Goal: Task Accomplishment & Management: Manage account settings

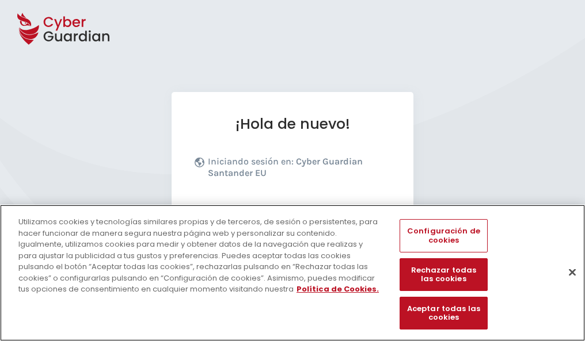
scroll to position [141, 0]
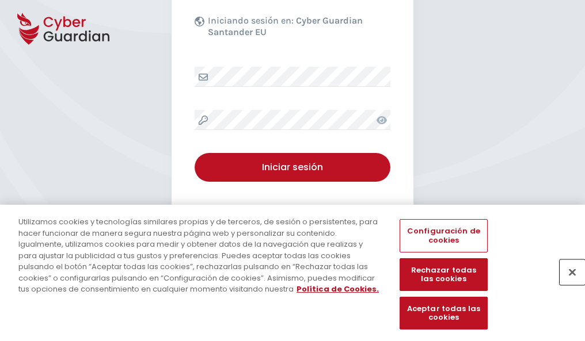
click at [566, 284] on button "Cerrar" at bounding box center [571, 272] width 25 height 25
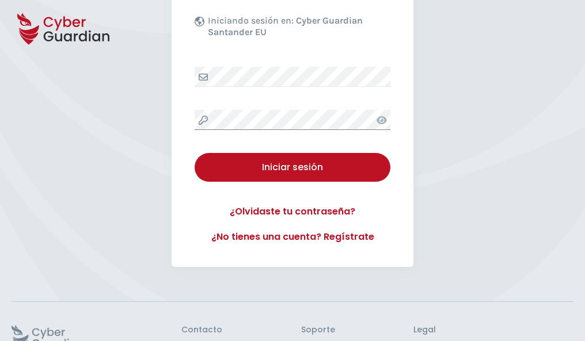
scroll to position [224, 0]
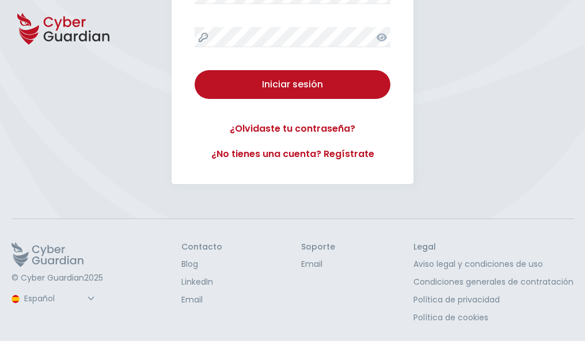
click at [195, 70] on button "Iniciar sesión" at bounding box center [293, 84] width 196 height 29
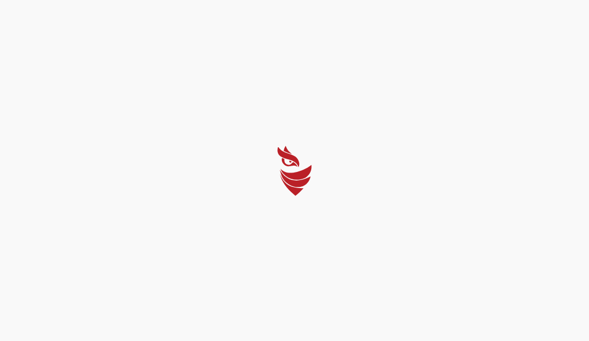
select select "English"
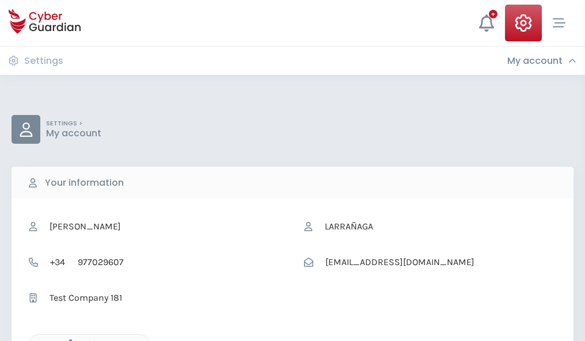
click at [67, 340] on icon "button" at bounding box center [68, 345] width 10 height 10
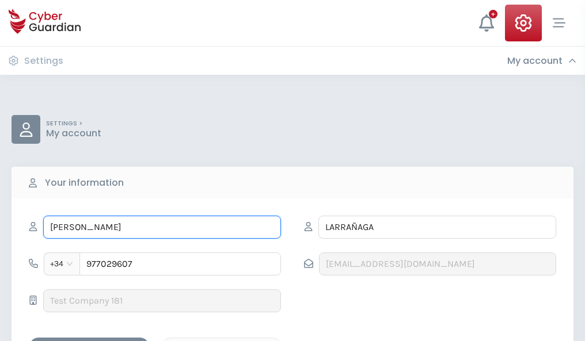
click at [162, 227] on input "VIOLETA" at bounding box center [162, 227] width 238 height 23
type input "V"
type input "Sol"
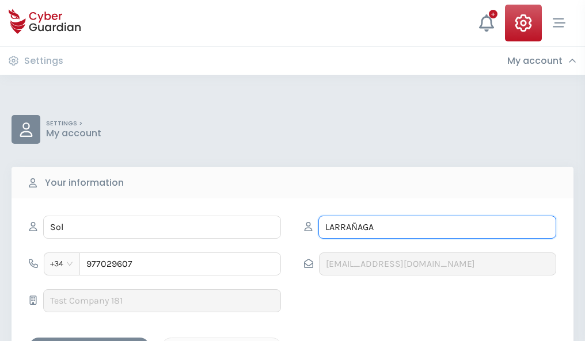
click at [437, 227] on input "LARRAÑAGA" at bounding box center [437, 227] width 238 height 23
type input "L"
type input "Vicente"
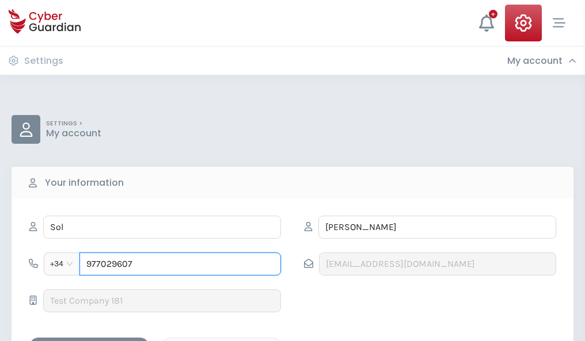
click at [180, 264] on input "977029607" at bounding box center [179, 264] width 201 height 23
type input "9"
type input "807337320"
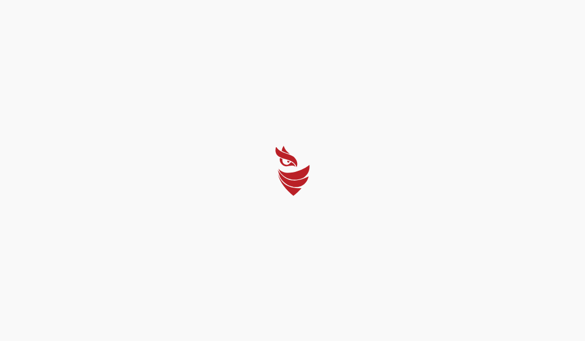
select select "English"
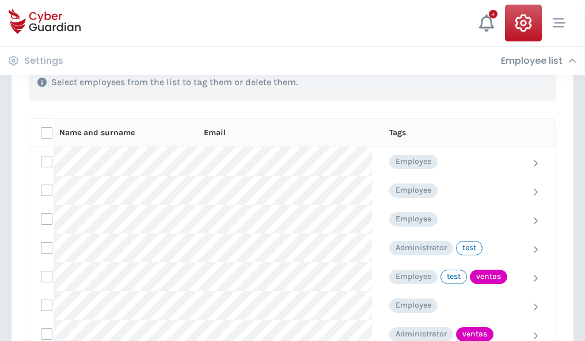
scroll to position [521, 0]
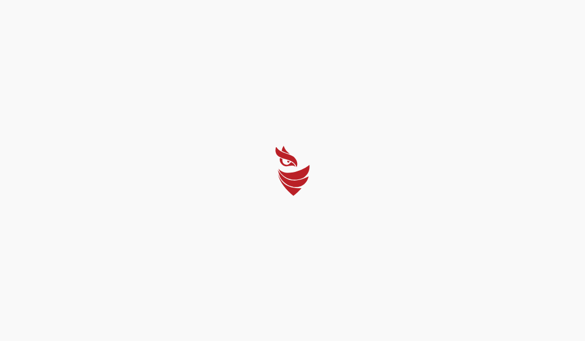
select select "English"
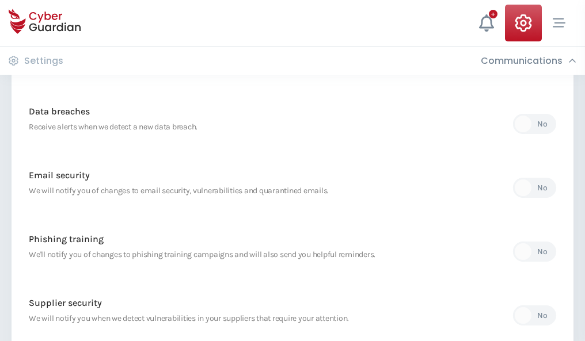
scroll to position [606, 0]
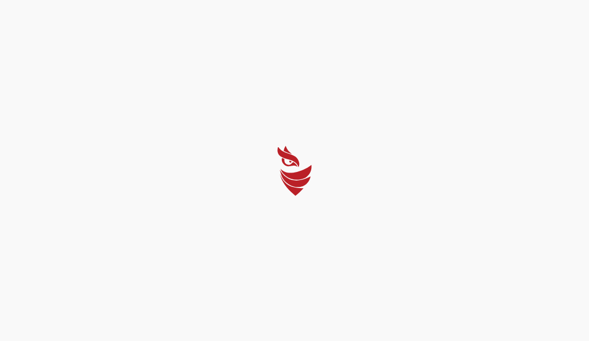
select select "English"
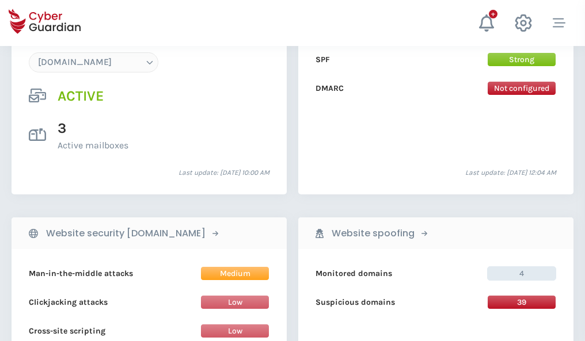
scroll to position [1226, 0]
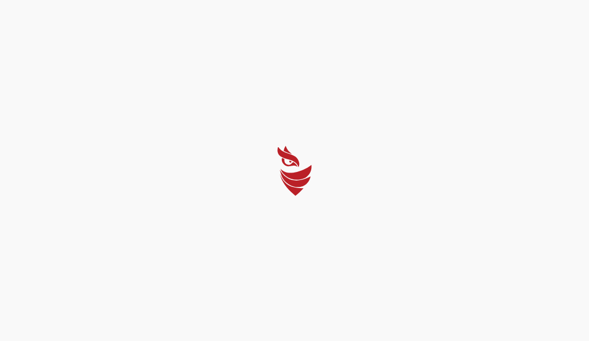
select select "English"
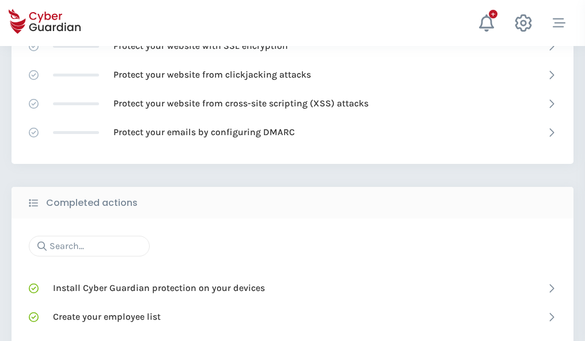
scroll to position [767, 0]
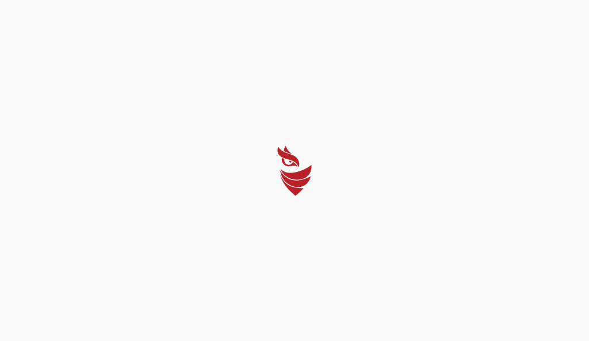
select select "English"
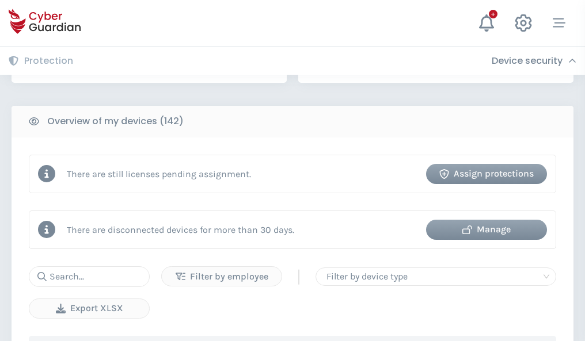
scroll to position [1116, 0]
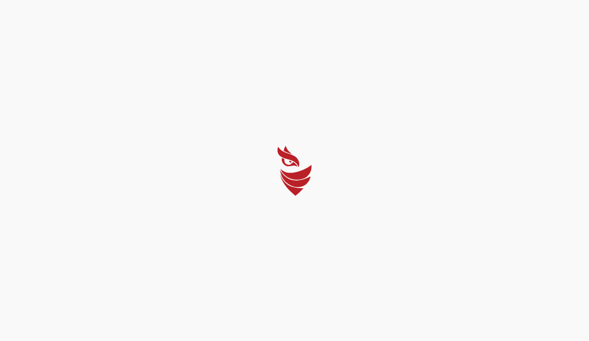
select select "English"
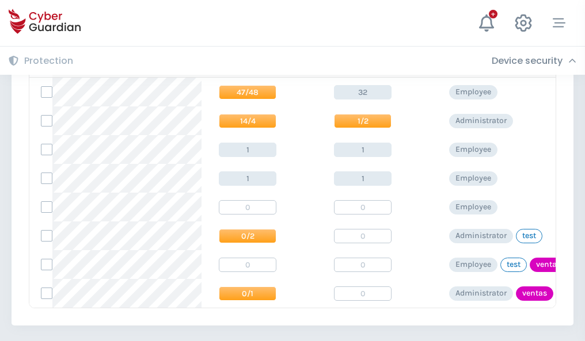
scroll to position [534, 0]
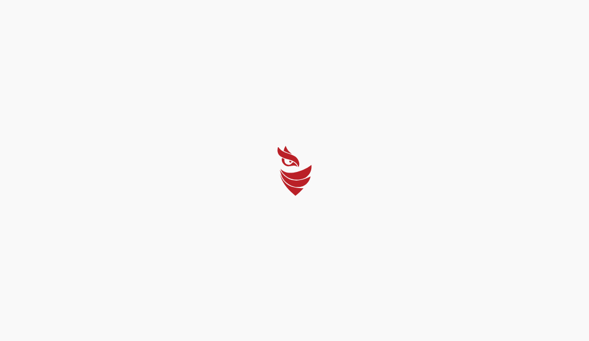
select select "English"
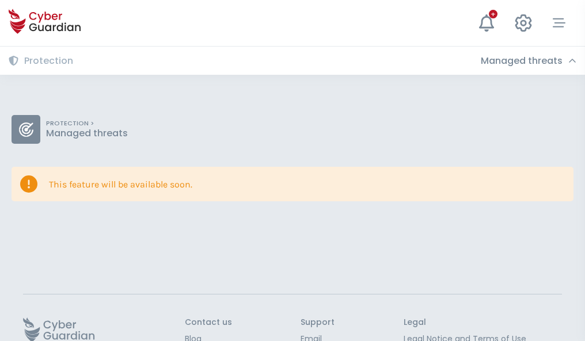
scroll to position [75, 0]
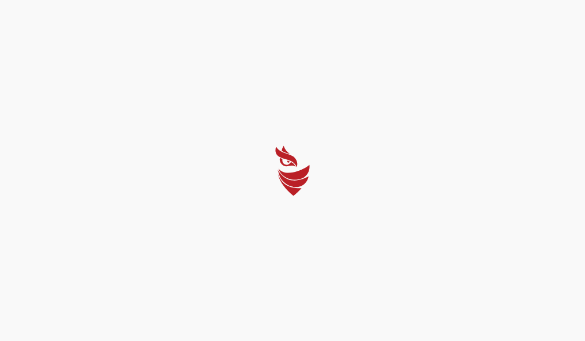
select select "English"
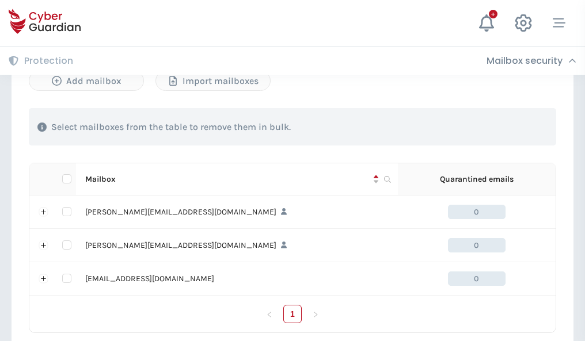
scroll to position [534, 0]
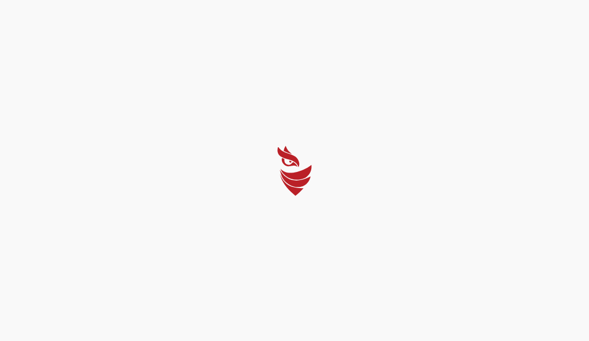
select select "English"
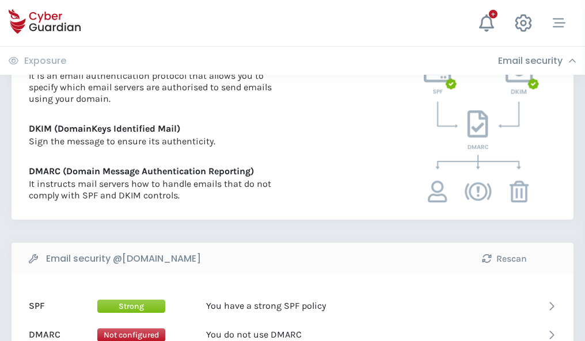
scroll to position [621, 0]
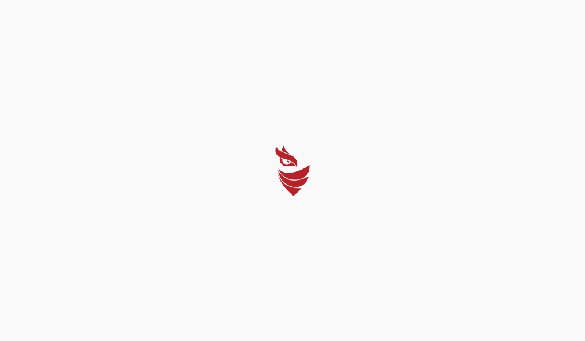
select select "English"
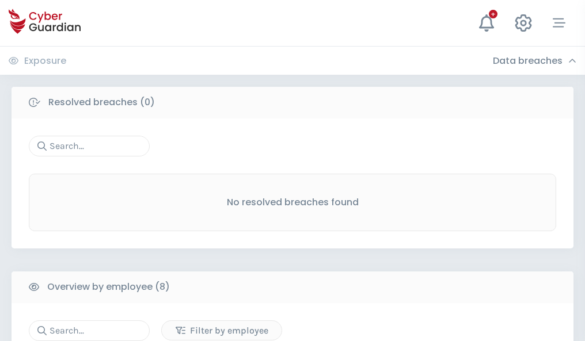
scroll to position [981, 0]
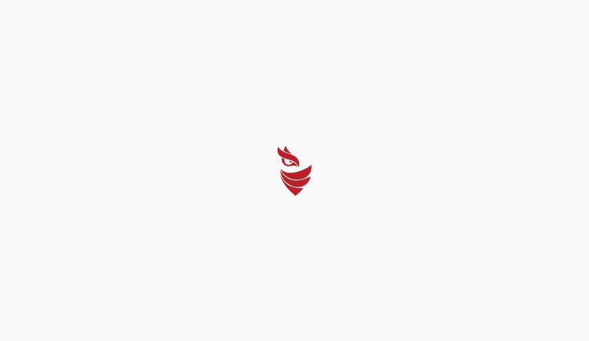
select select "English"
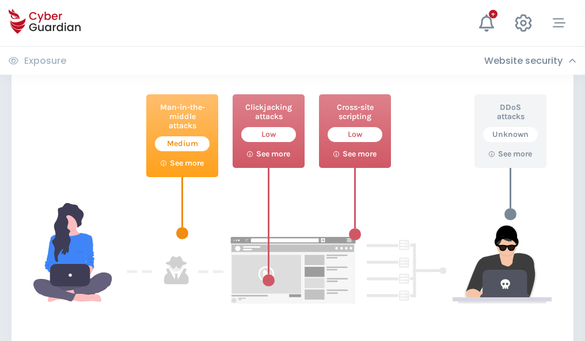
scroll to position [627, 0]
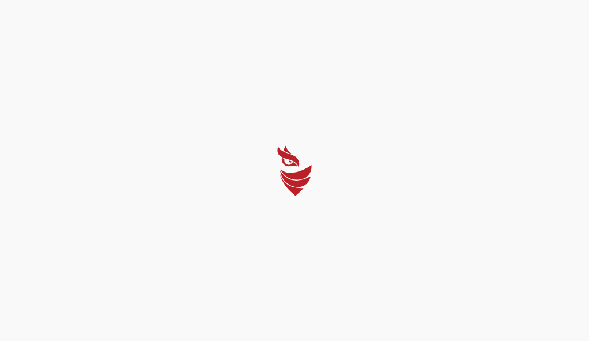
select select "English"
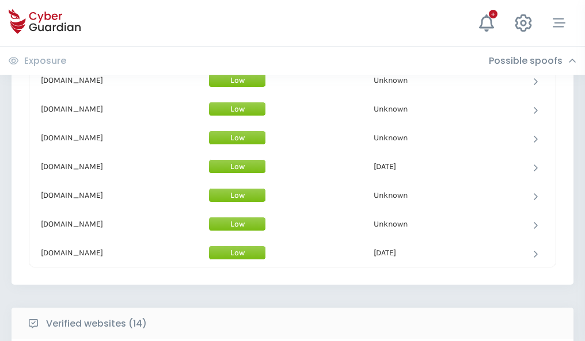
scroll to position [1122, 0]
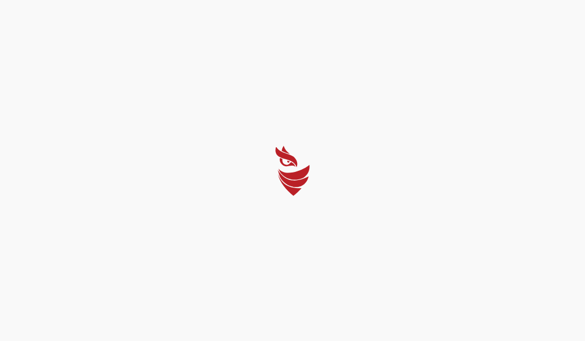
select select "English"
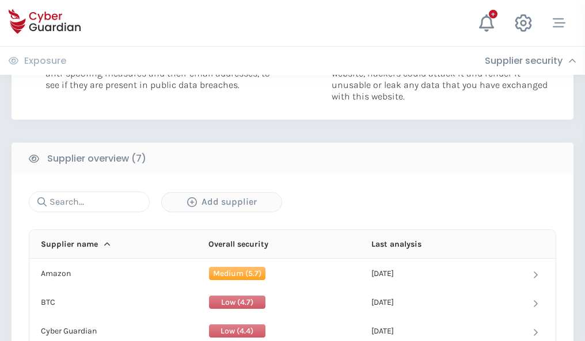
scroll to position [745, 0]
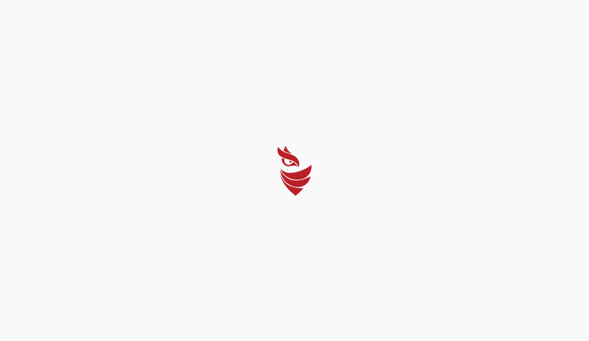
select select "English"
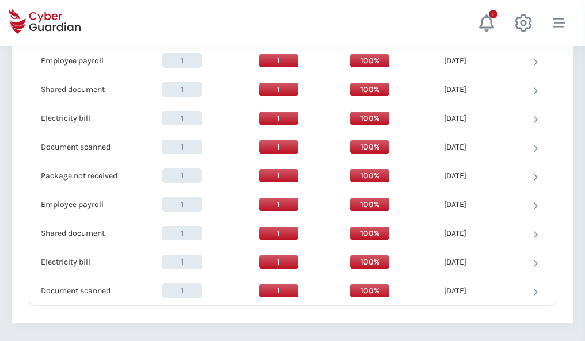
scroll to position [1179, 0]
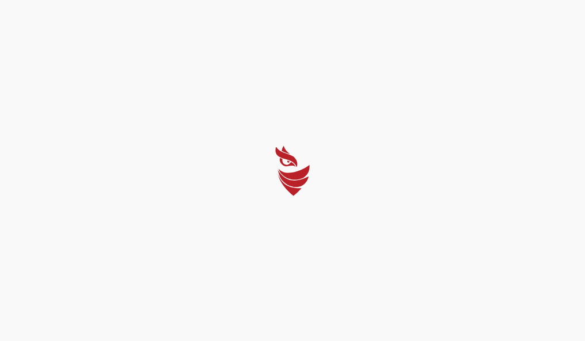
select select "English"
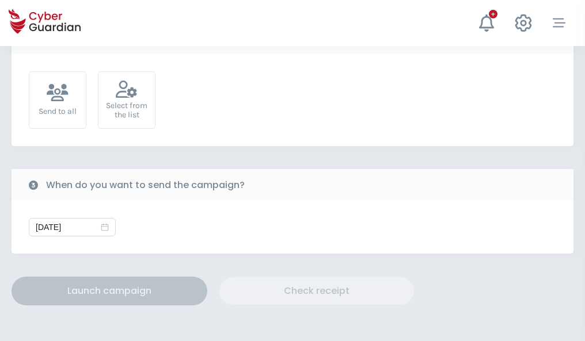
scroll to position [421, 0]
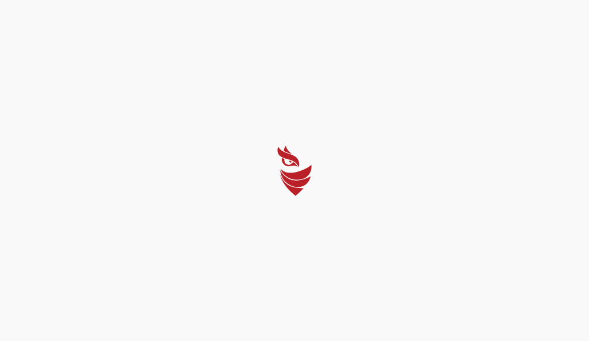
select select "English"
